Goal: Transaction & Acquisition: Purchase product/service

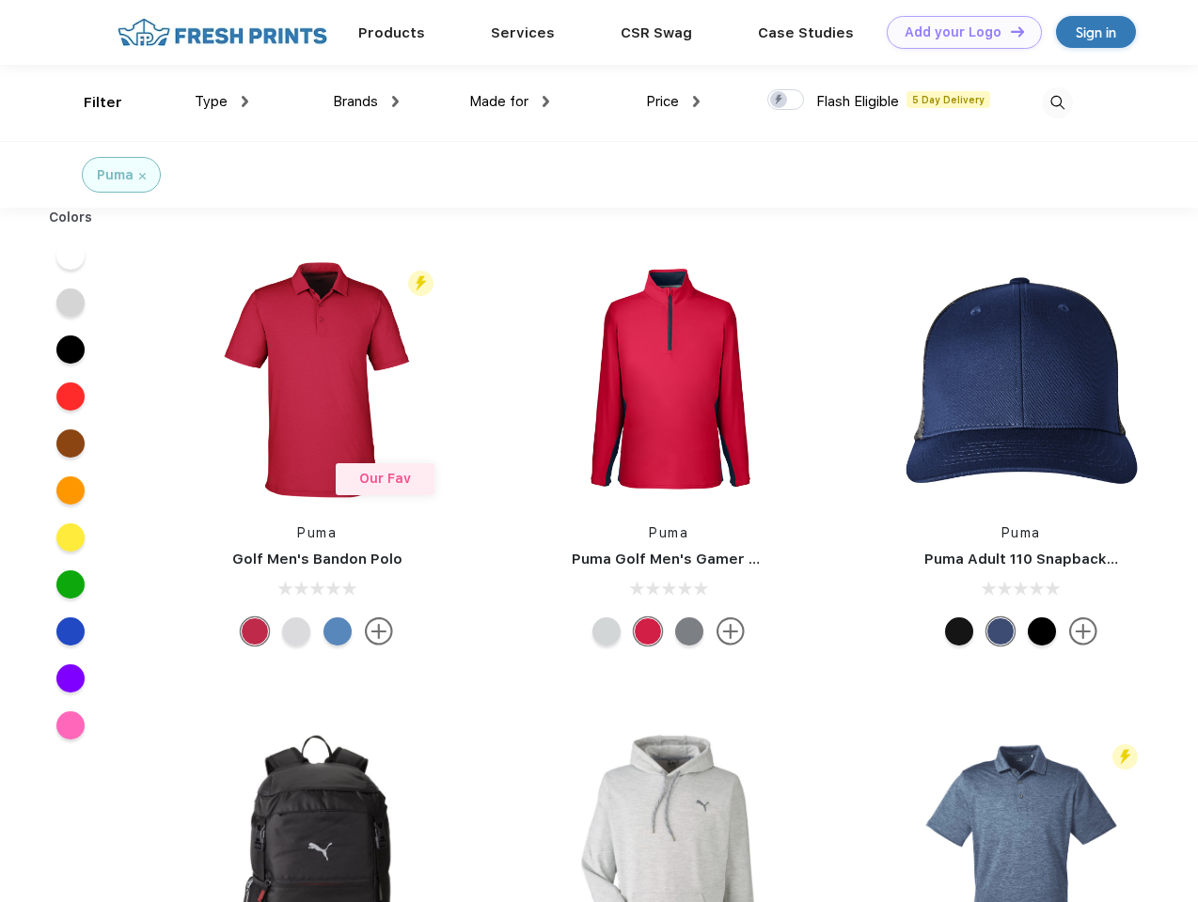
click at [957, 32] on link "Add your Logo Design Tool" at bounding box center [963, 32] width 155 height 33
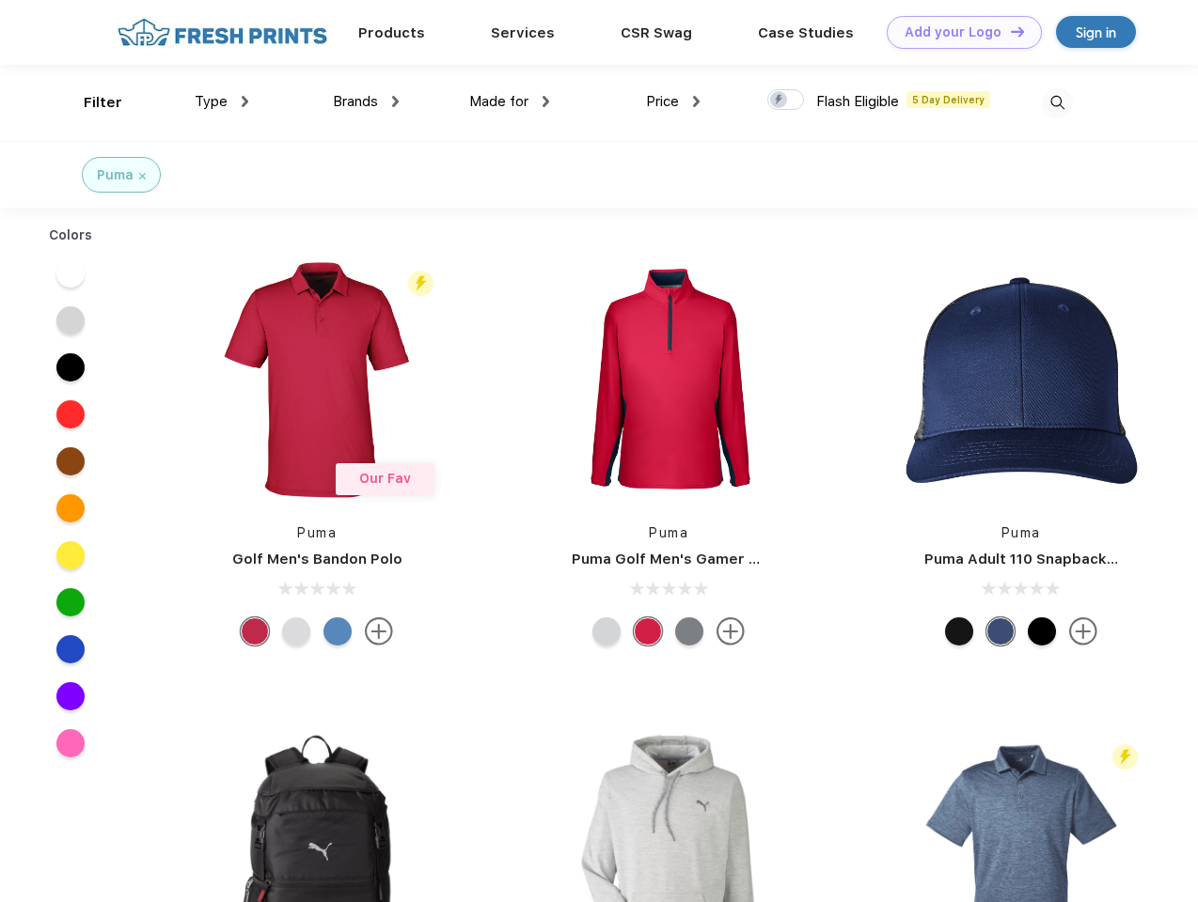
click at [0, 0] on div "Design Tool" at bounding box center [0, 0] width 0 height 0
click at [1009, 31] on link "Add your Logo Design Tool" at bounding box center [963, 32] width 155 height 33
click at [90, 102] on div "Filter" at bounding box center [103, 103] width 39 height 22
click at [222, 102] on span "Type" at bounding box center [211, 101] width 33 height 17
click at [366, 102] on span "Brands" at bounding box center [355, 101] width 45 height 17
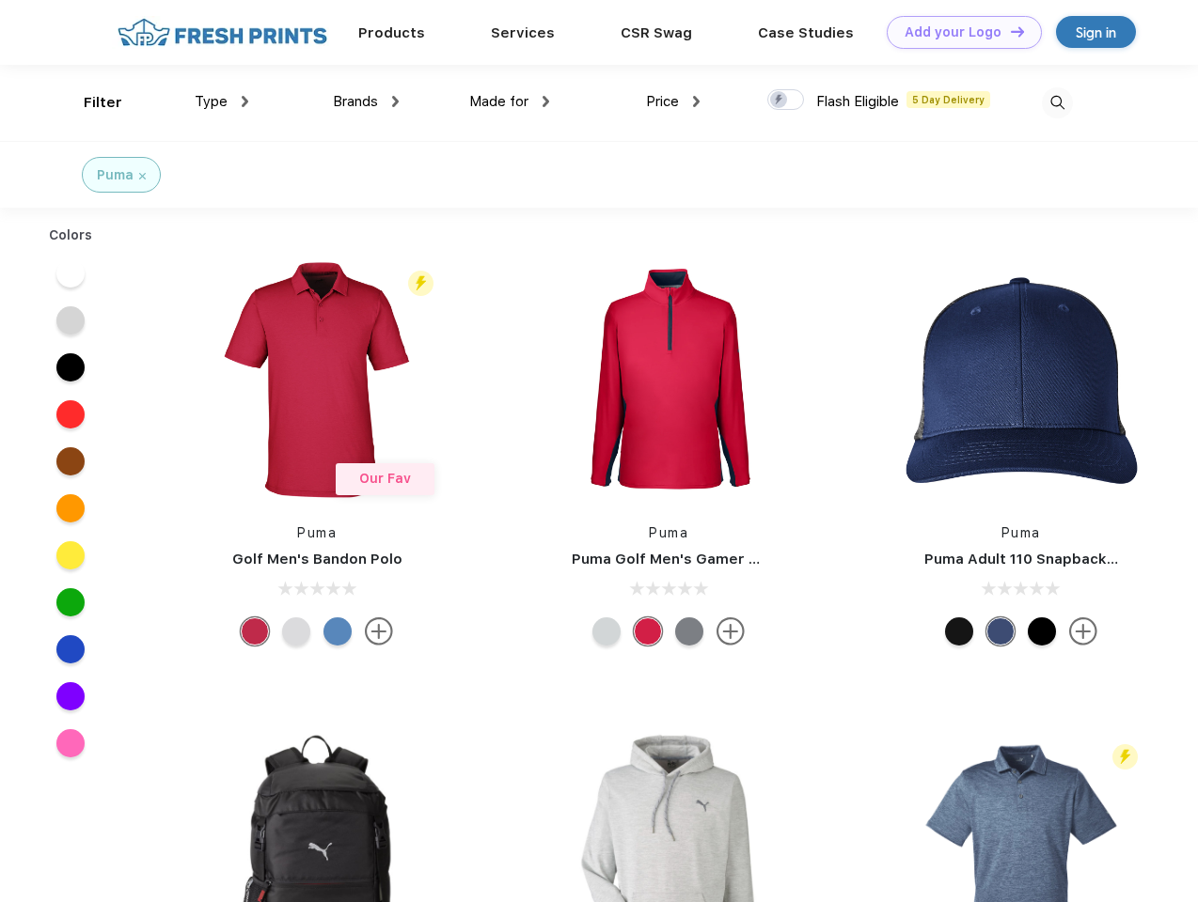
click at [510, 102] on span "Made for" at bounding box center [498, 101] width 59 height 17
click at [673, 102] on span "Price" at bounding box center [662, 101] width 33 height 17
click at [786, 101] on div at bounding box center [785, 99] width 37 height 21
click at [779, 101] on input "checkbox" at bounding box center [773, 94] width 12 height 12
click at [1057, 102] on img at bounding box center [1057, 102] width 31 height 31
